Goal: Task Accomplishment & Management: Manage account settings

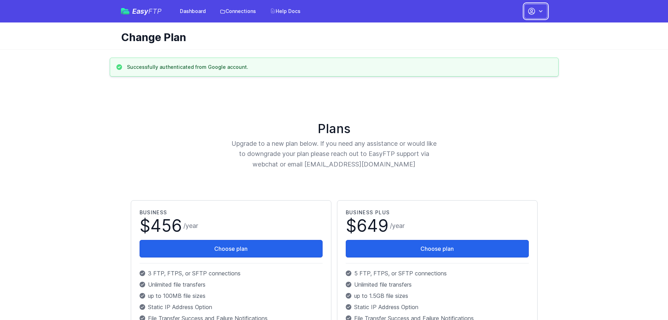
click at [547, 8] on button "button" at bounding box center [536, 11] width 23 height 15
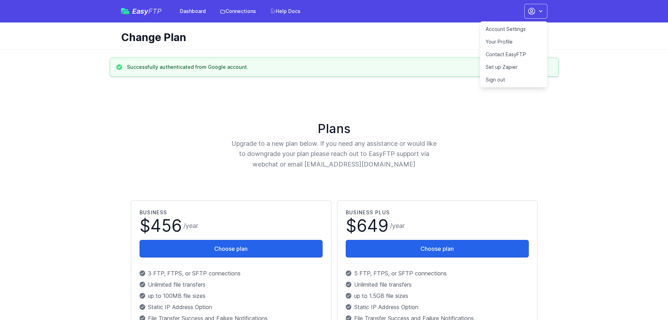
click at [497, 30] on link "Account Settings" at bounding box center [513, 29] width 67 height 13
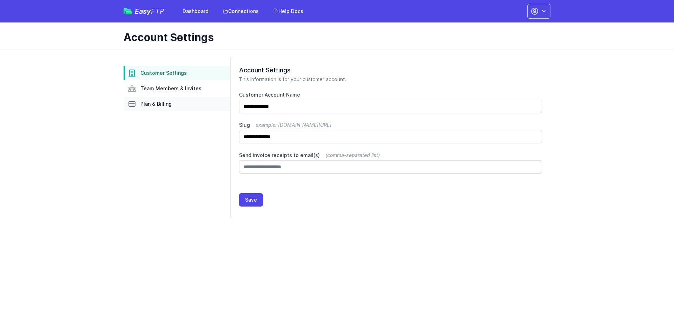
click at [169, 107] on span "Plan & Billing" at bounding box center [155, 103] width 31 height 7
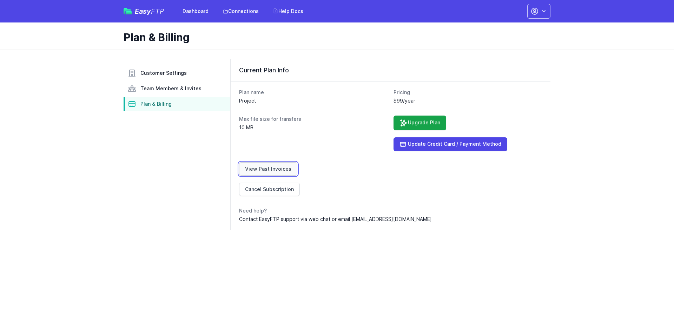
click at [282, 171] on link "View Past Invoices" at bounding box center [268, 168] width 58 height 13
